Goal: Transaction & Acquisition: Purchase product/service

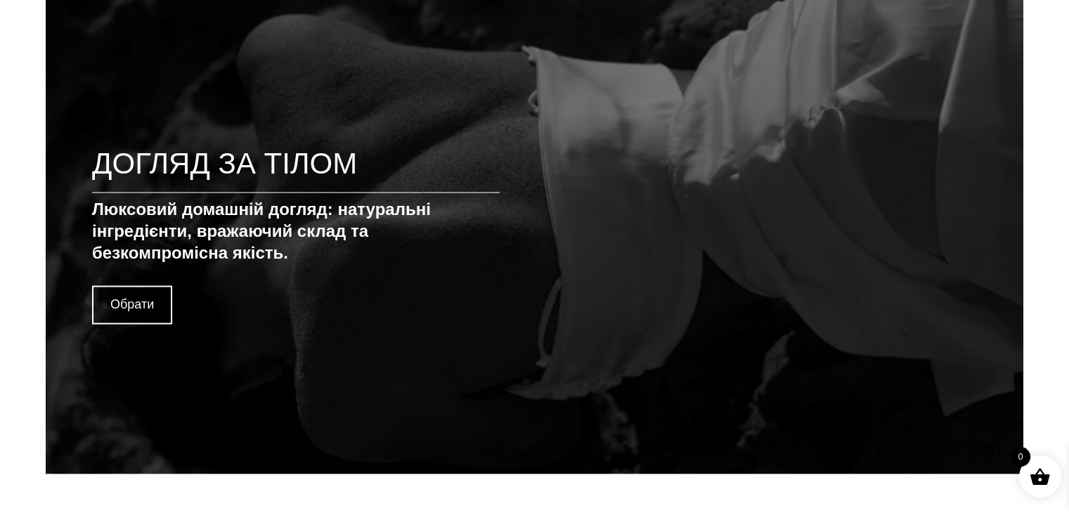
scroll to position [2250, 0]
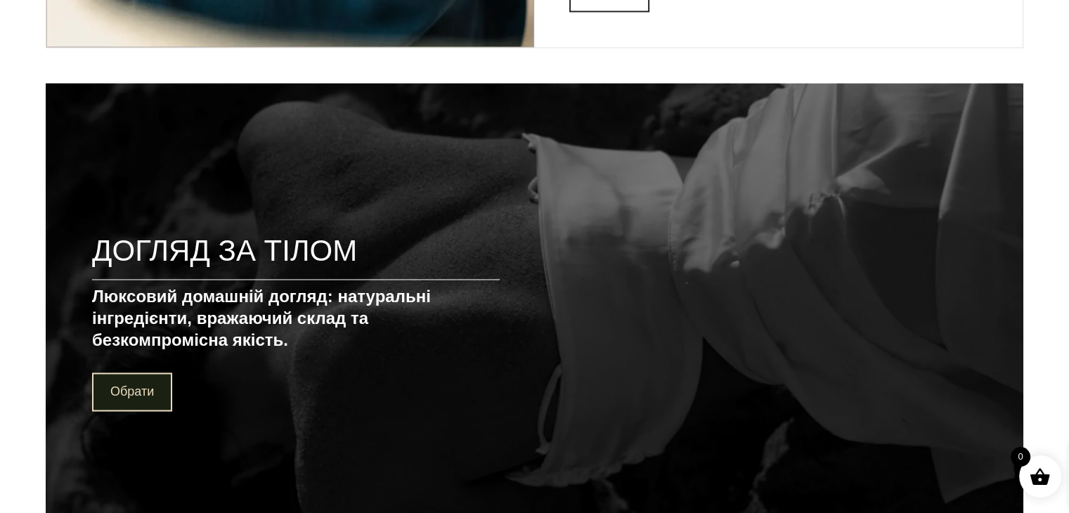
click at [122, 389] on link "Обрати" at bounding box center [132, 392] width 80 height 39
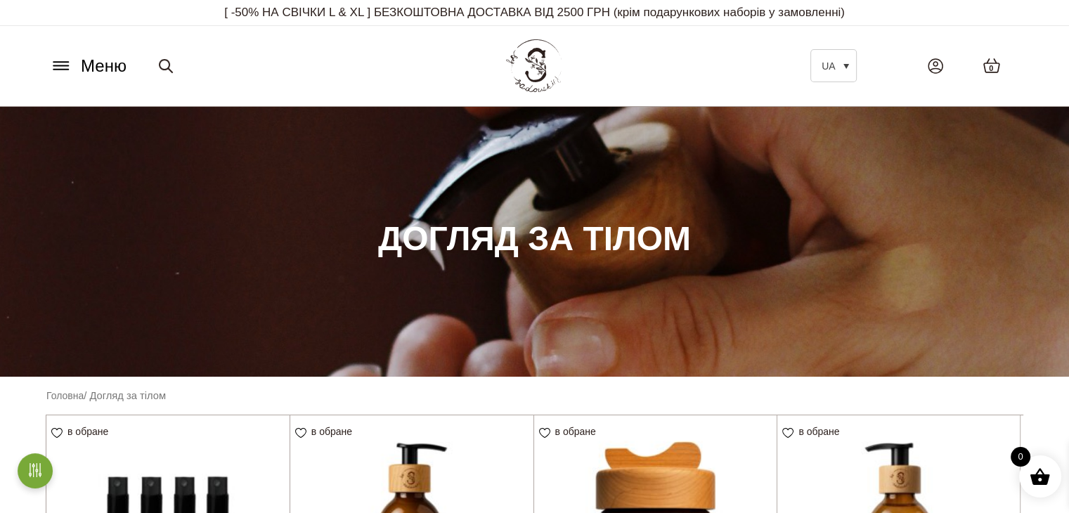
click at [67, 70] on icon at bounding box center [60, 70] width 15 height 0
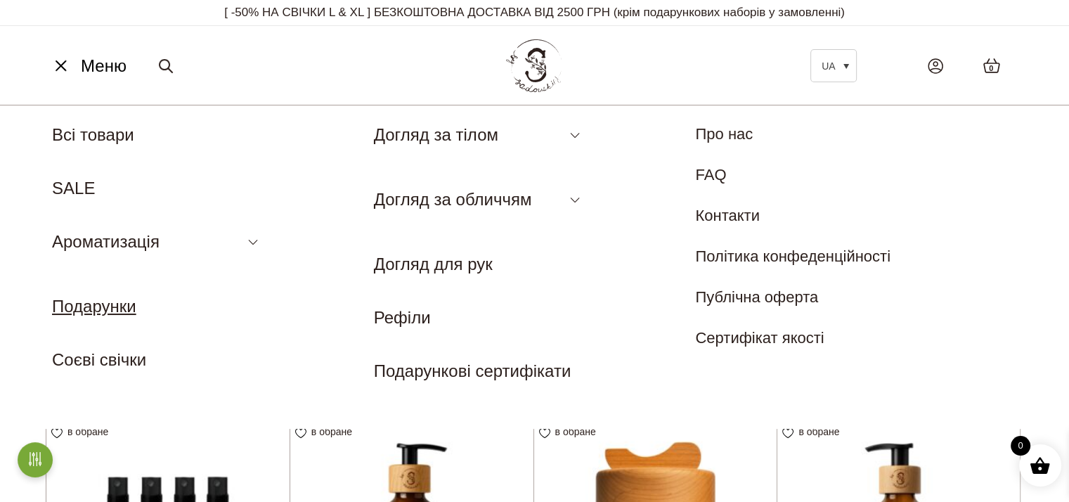
click at [106, 300] on link "Подарунки" at bounding box center [94, 306] width 84 height 19
